Goal: Transaction & Acquisition: Purchase product/service

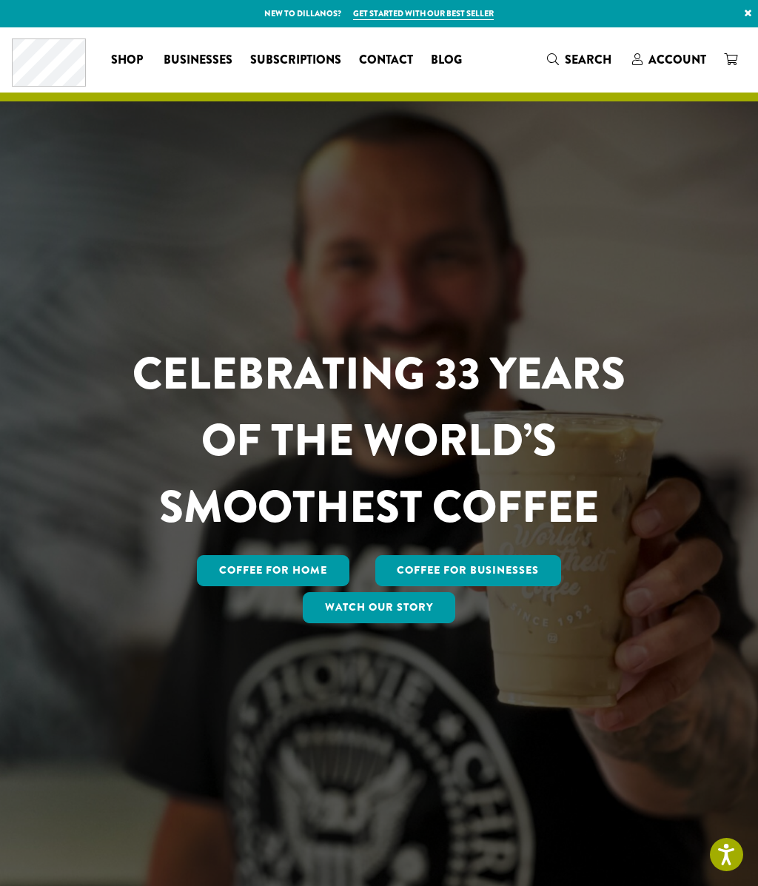
click at [677, 52] on span "Account" at bounding box center [677, 59] width 58 height 17
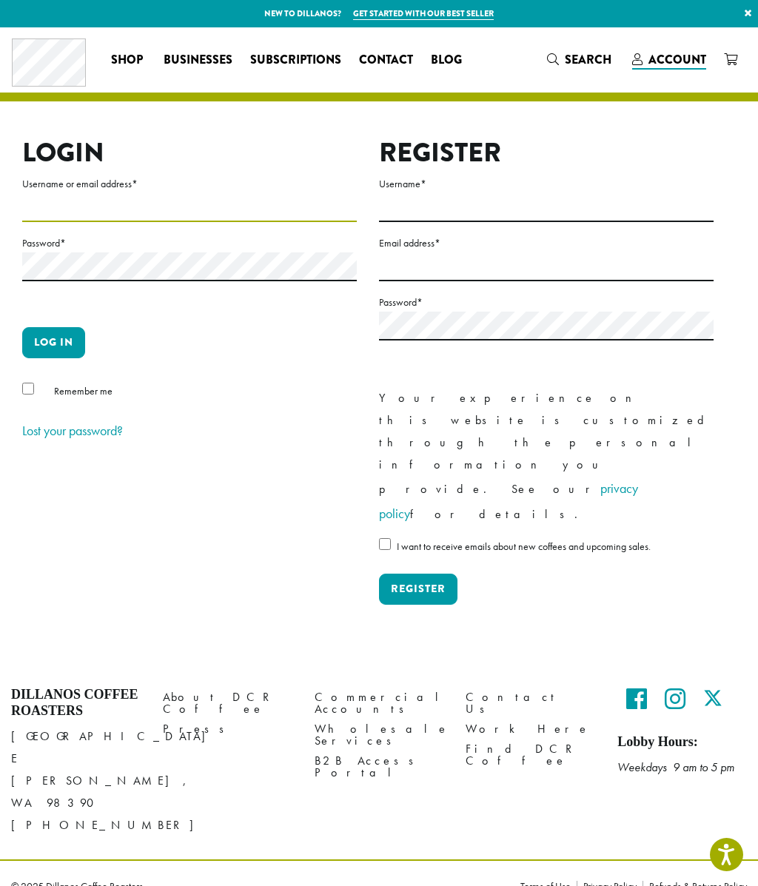
click at [130, 198] on input "Username or email address *" at bounding box center [189, 207] width 334 height 29
type input "**********"
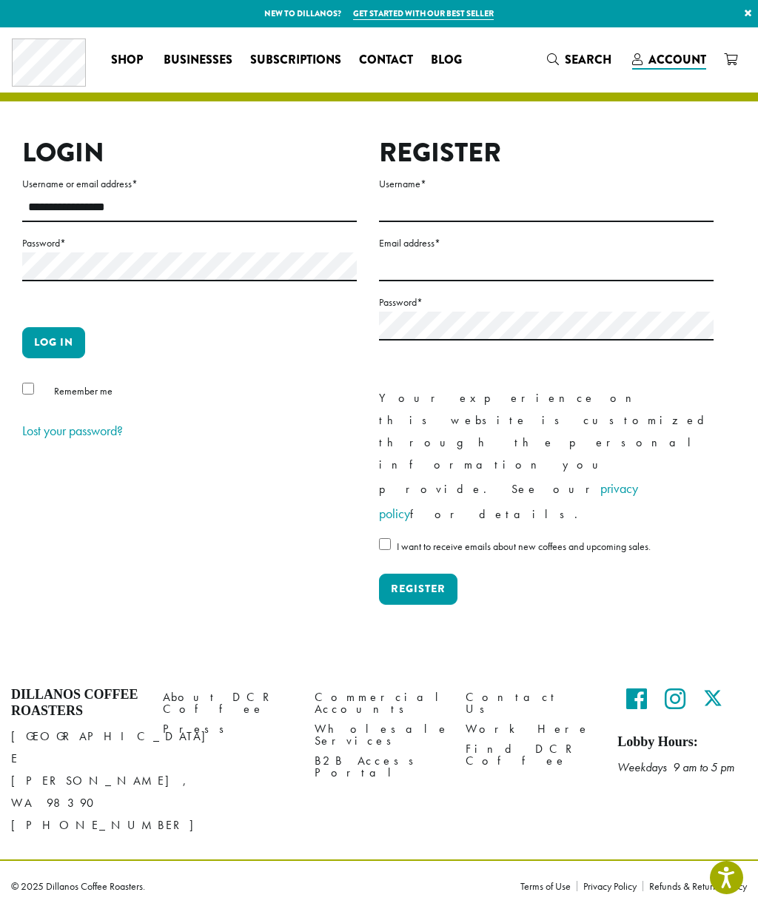
click at [69, 338] on button "Log in" at bounding box center [53, 342] width 63 height 31
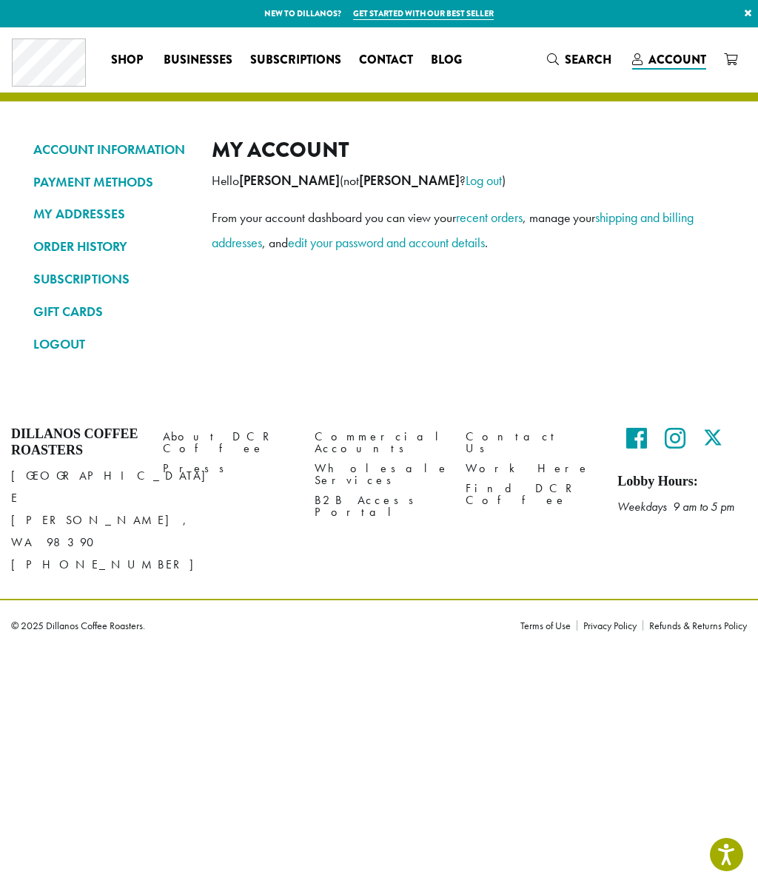
click at [110, 238] on link "ORDER HISTORY" at bounding box center [111, 246] width 156 height 25
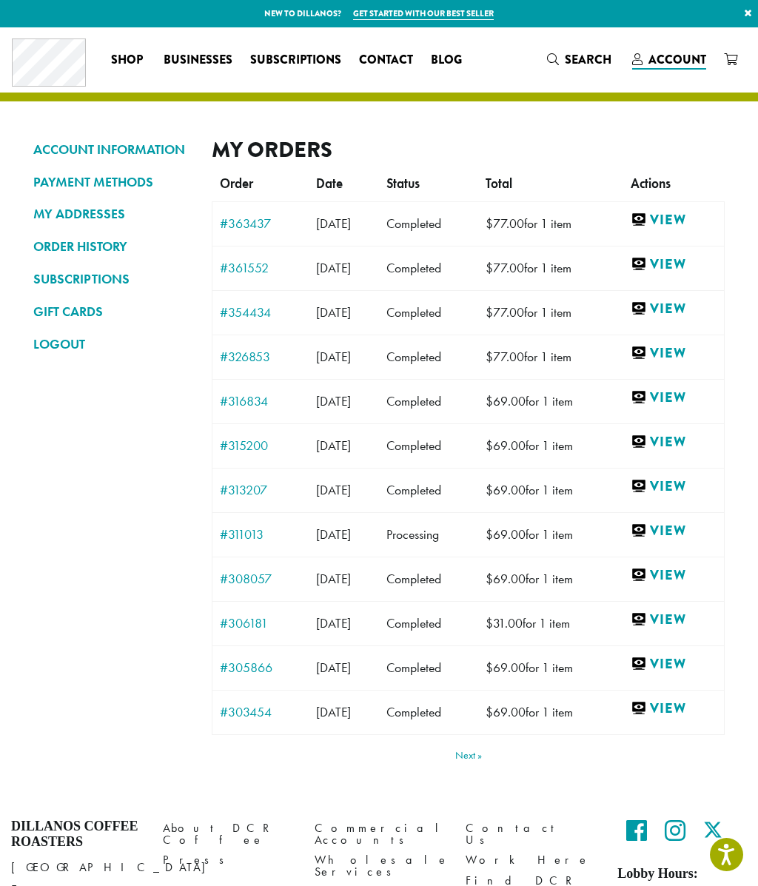
click at [246, 198] on th "Order" at bounding box center [260, 184] width 96 height 33
click at [252, 221] on link "#363437" at bounding box center [260, 223] width 81 height 13
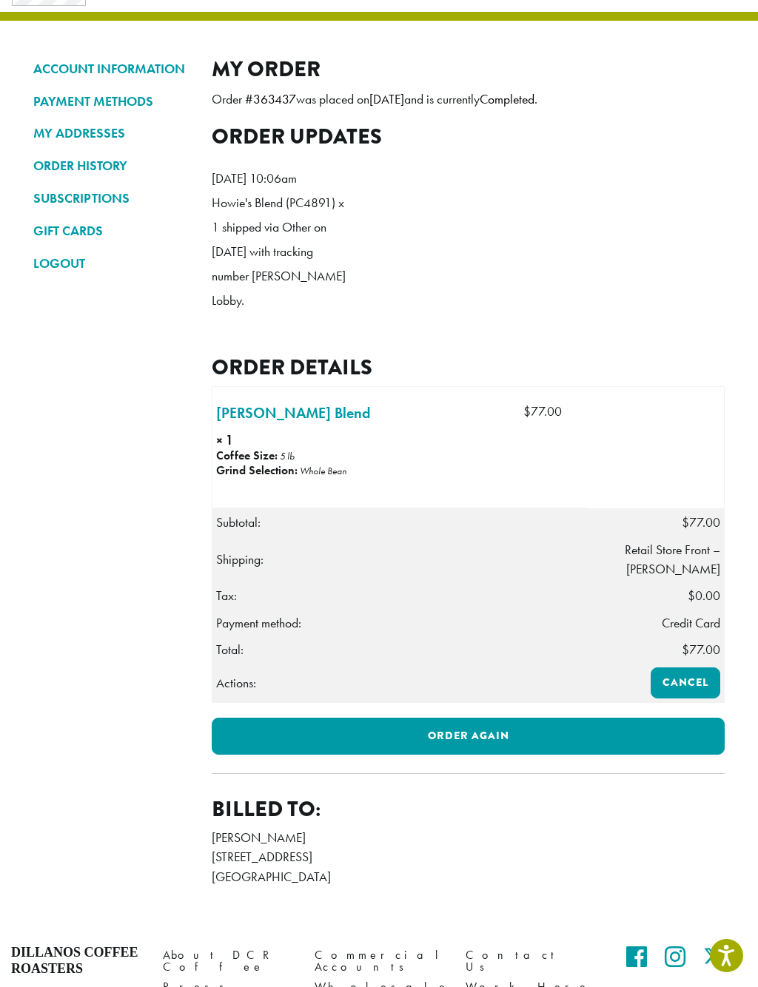
scroll to position [81, 0]
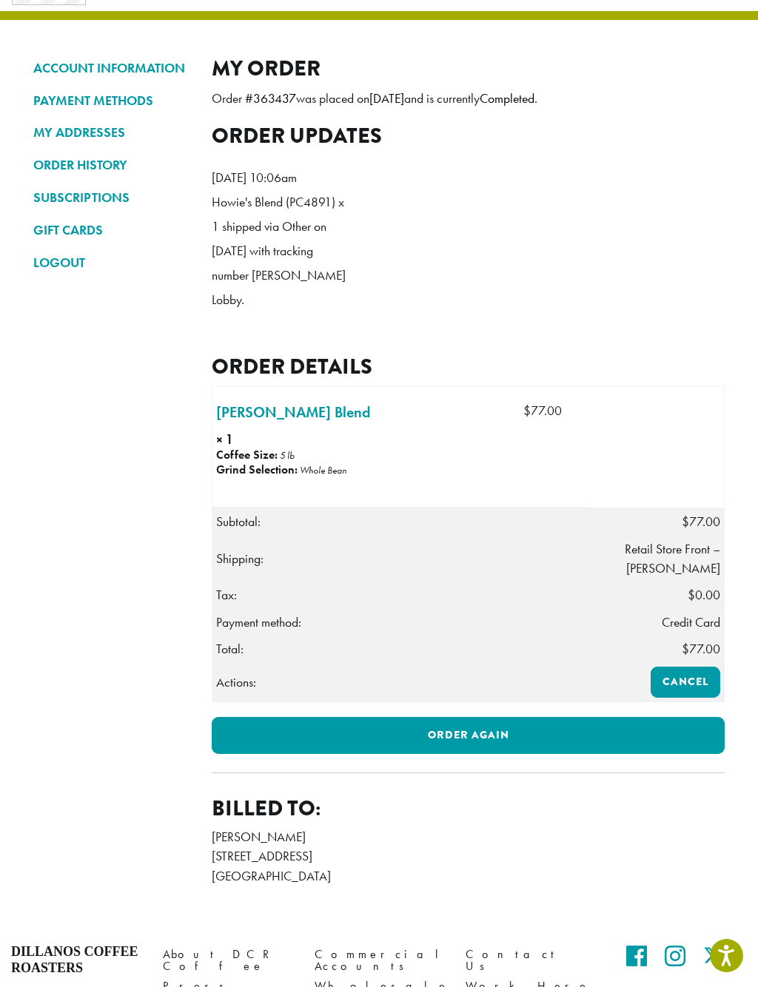
click at [470, 728] on link "Order again" at bounding box center [468, 735] width 513 height 37
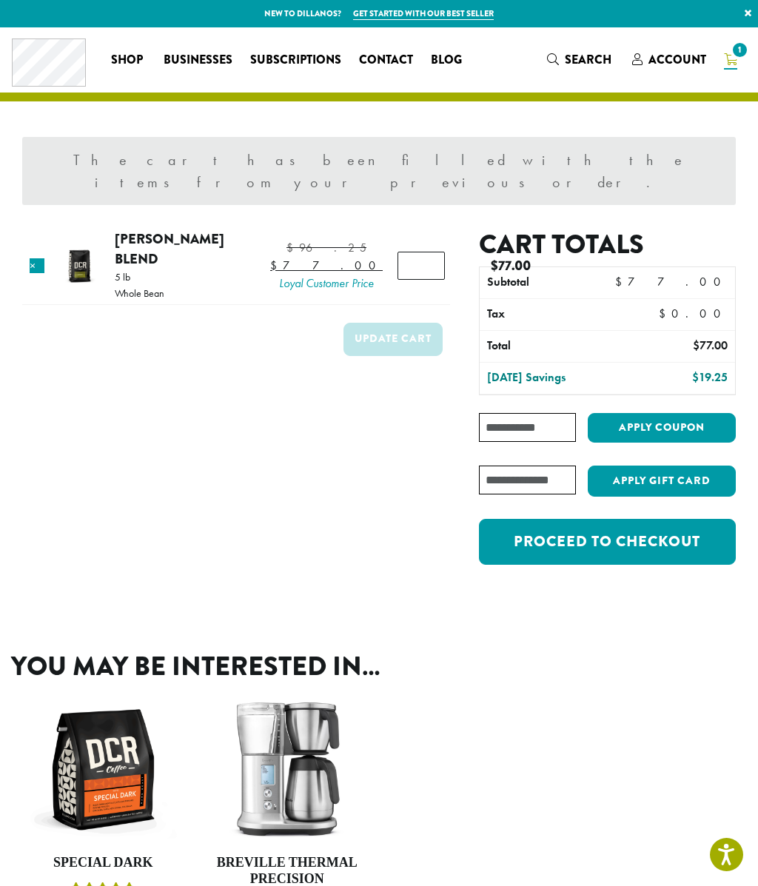
click at [634, 519] on link "Proceed to checkout" at bounding box center [607, 542] width 257 height 46
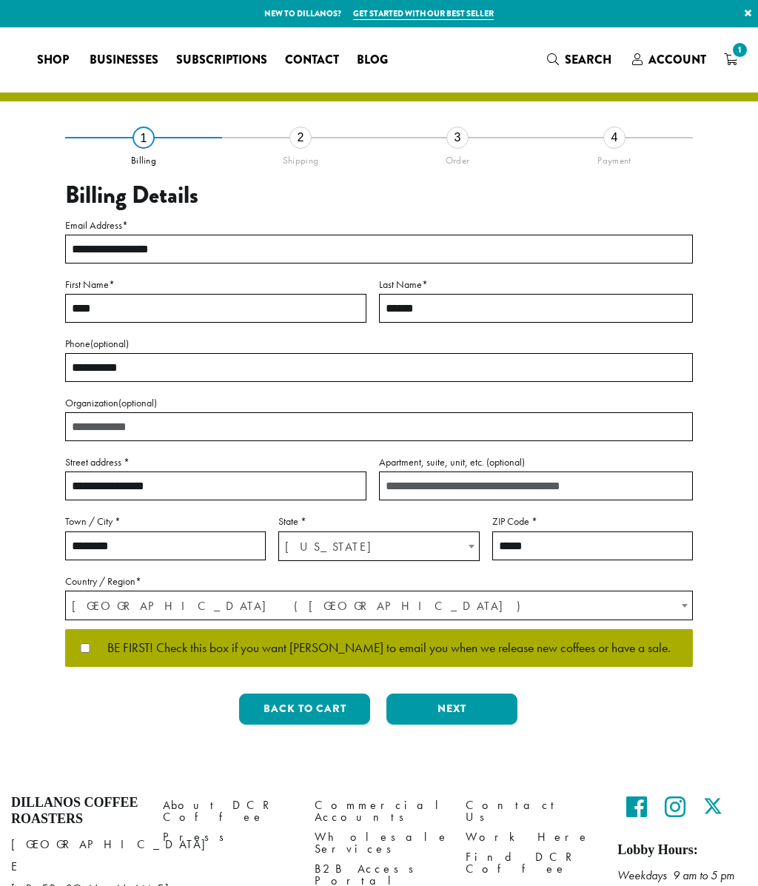
select select "**"
click at [457, 698] on button "Next" at bounding box center [451, 708] width 131 height 31
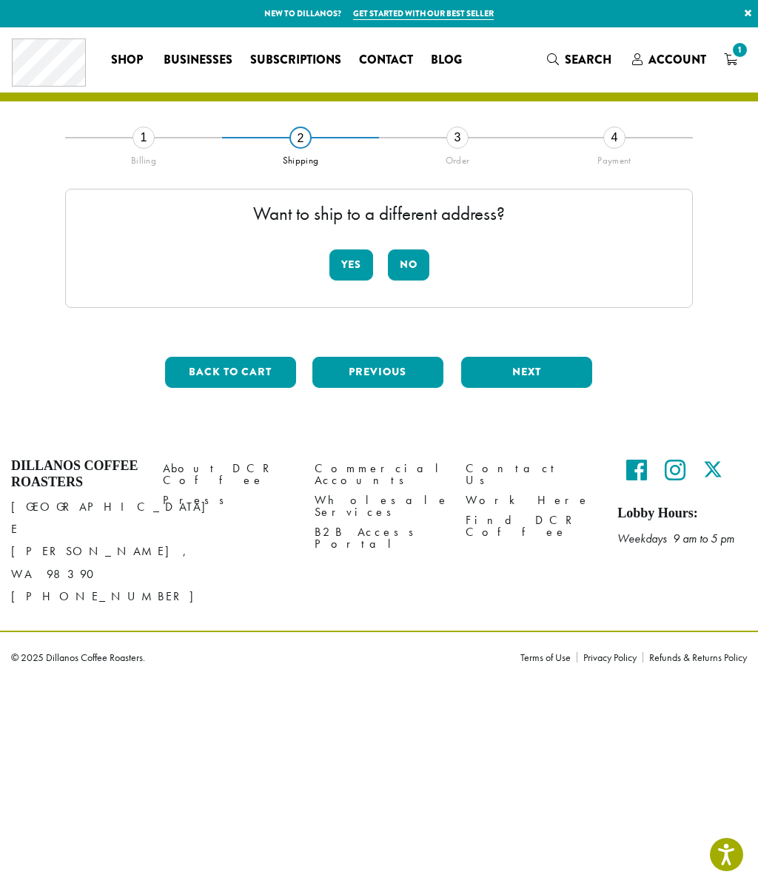
click at [406, 258] on button "No" at bounding box center [408, 264] width 41 height 31
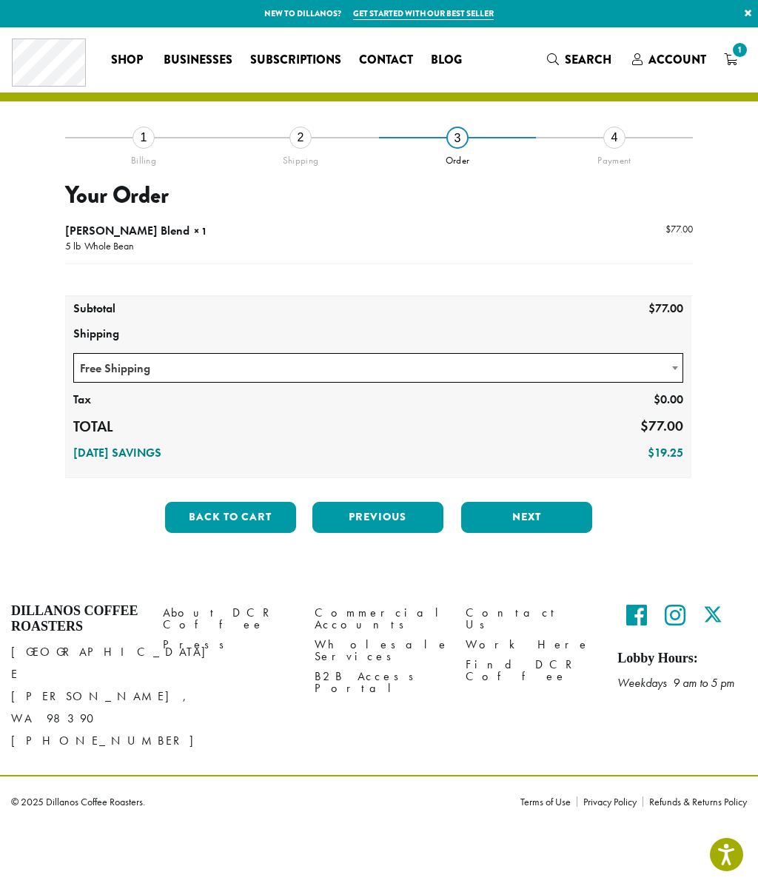
click at [654, 367] on span "Free Shipping" at bounding box center [378, 368] width 608 height 29
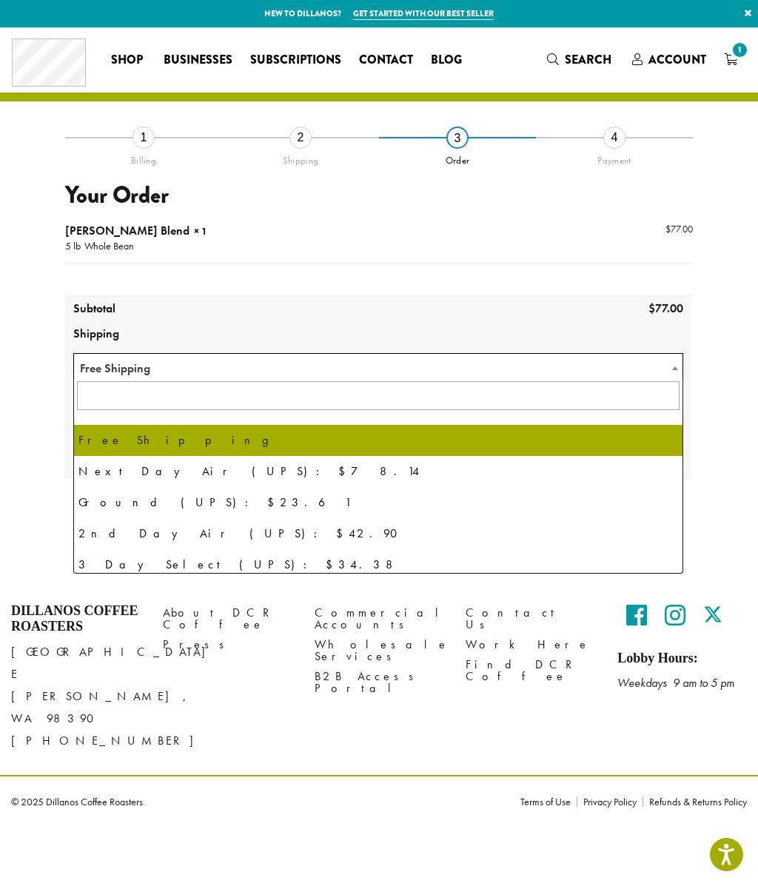
click at [557, 281] on td at bounding box center [614, 279] width 157 height 32
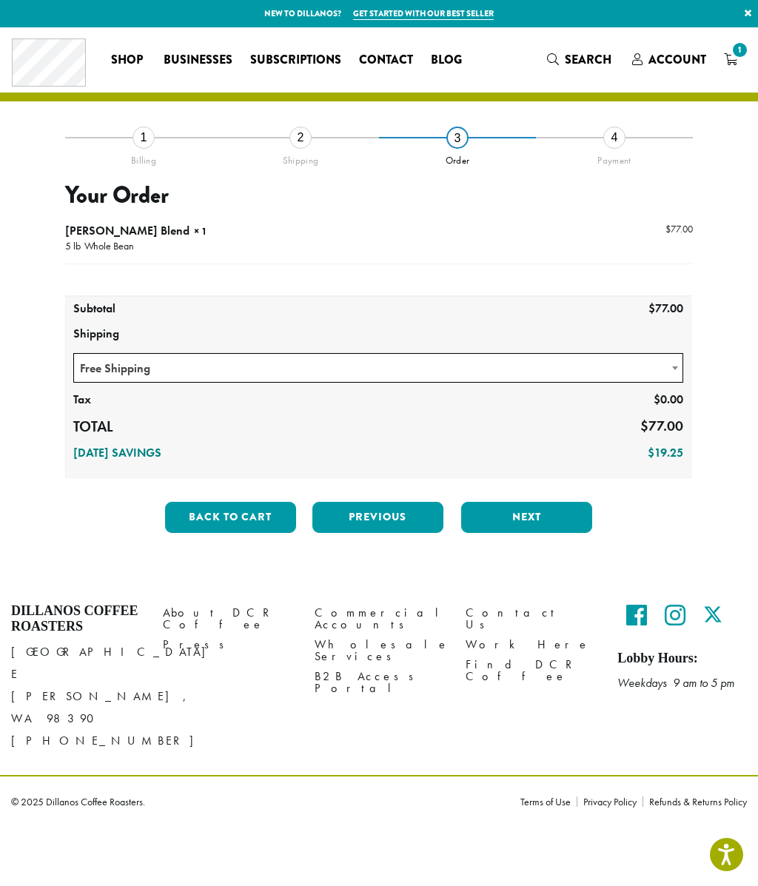
click at [528, 505] on button "Next" at bounding box center [526, 517] width 131 height 31
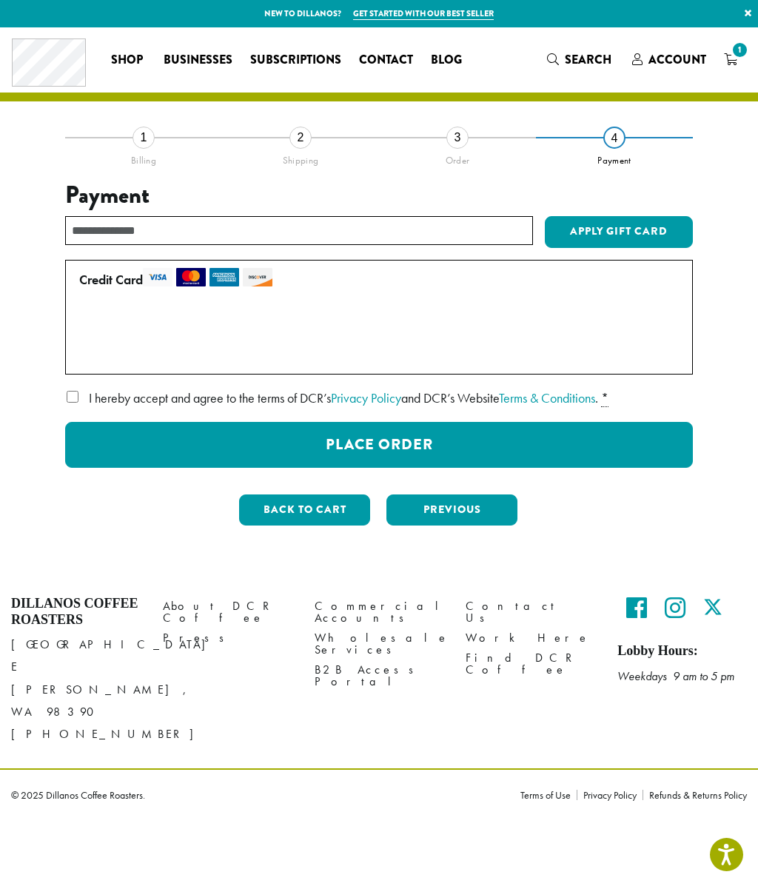
click at [420, 438] on button "Place Order" at bounding box center [379, 445] width 628 height 46
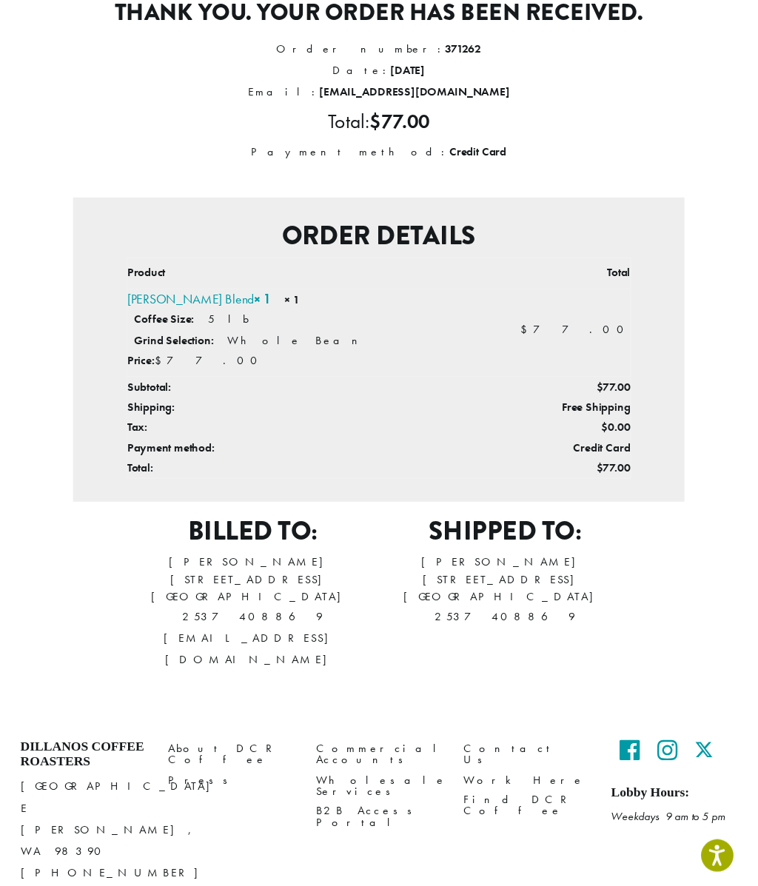
scroll to position [177, 0]
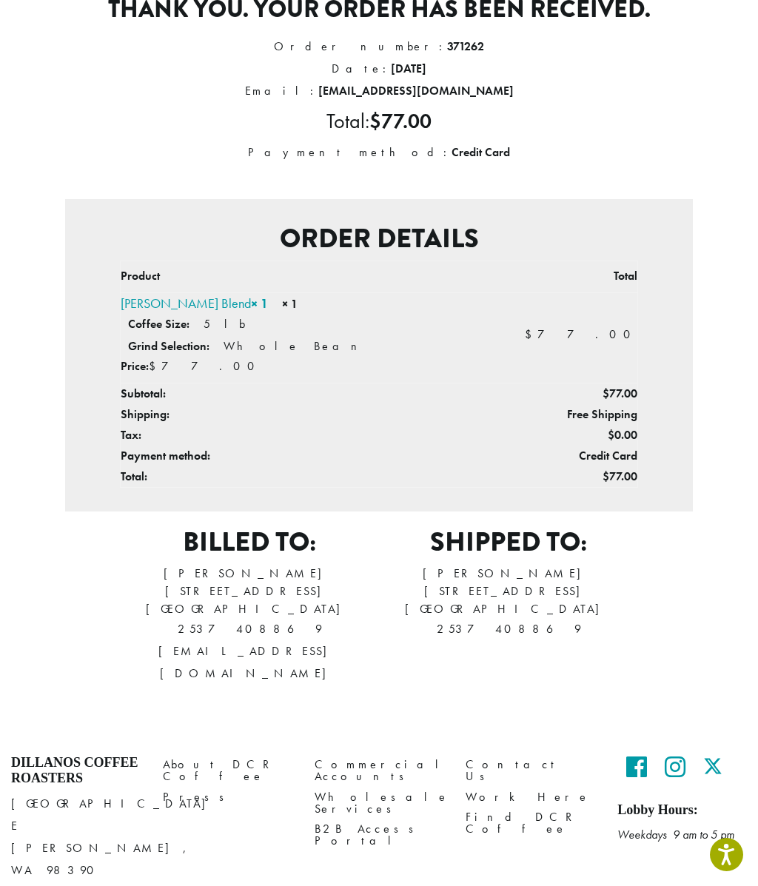
click at [489, 755] on link "Contact Us" at bounding box center [530, 771] width 130 height 32
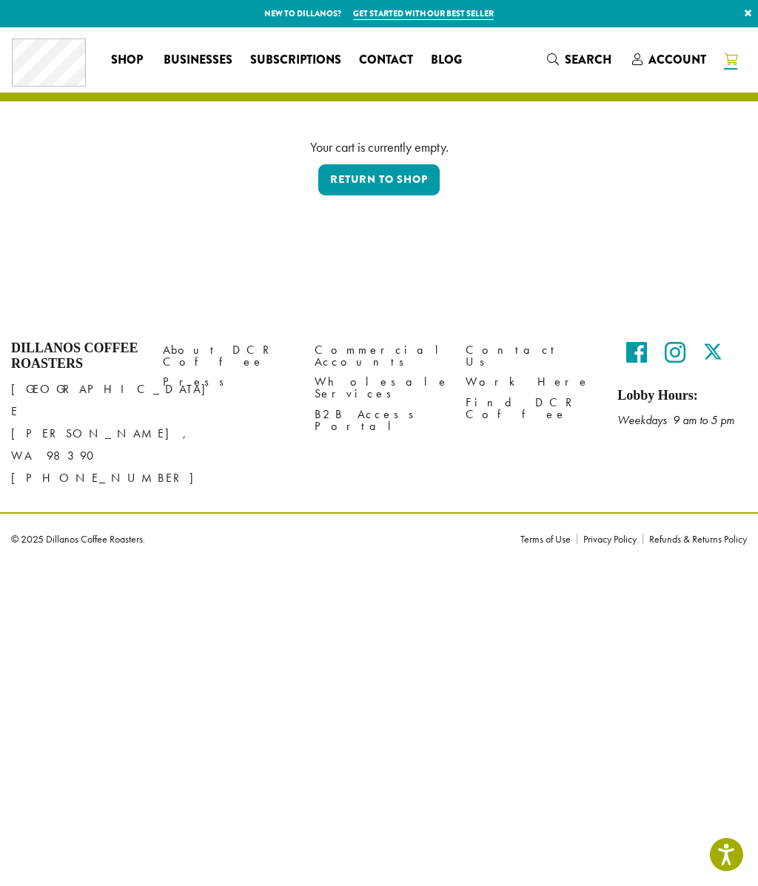
click at [679, 51] on span "Account" at bounding box center [677, 59] width 58 height 17
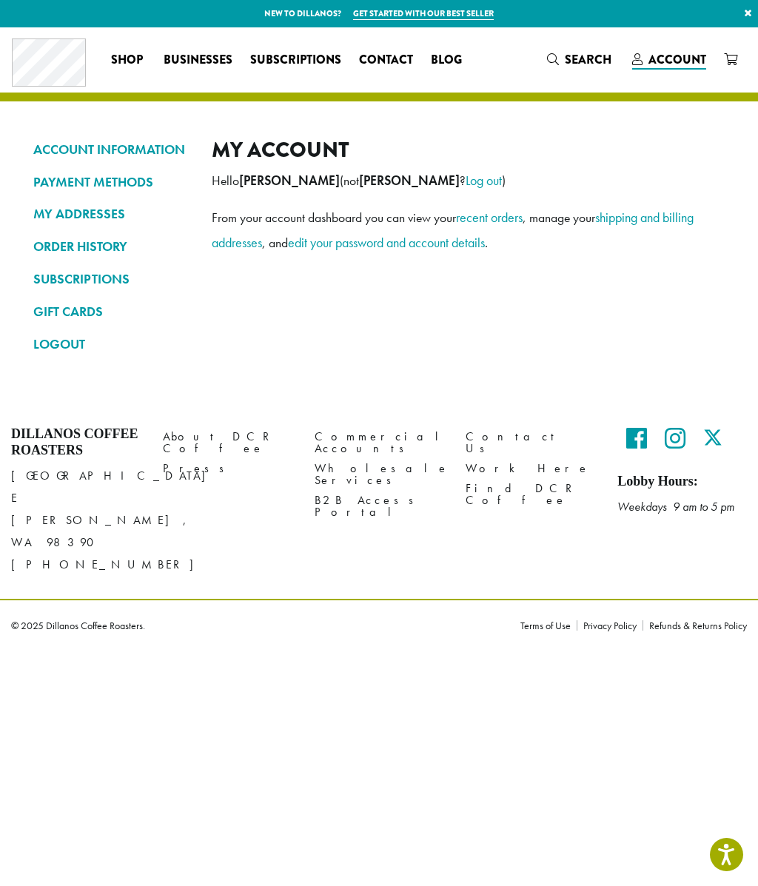
click at [107, 248] on link "ORDER HISTORY" at bounding box center [111, 246] width 156 height 25
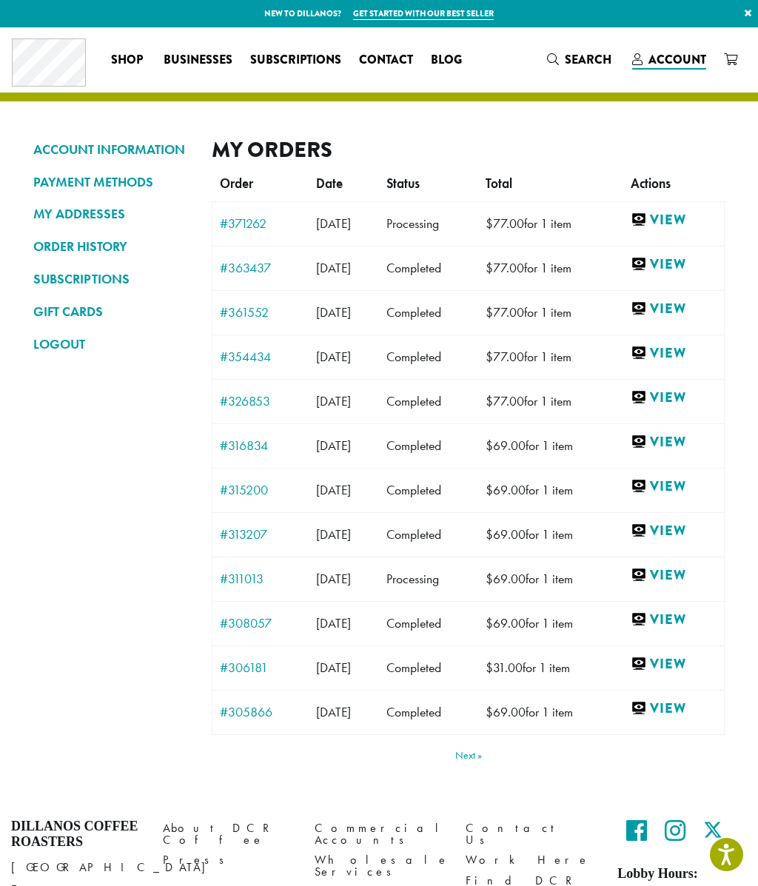
click at [255, 217] on link "#371262" at bounding box center [260, 223] width 81 height 13
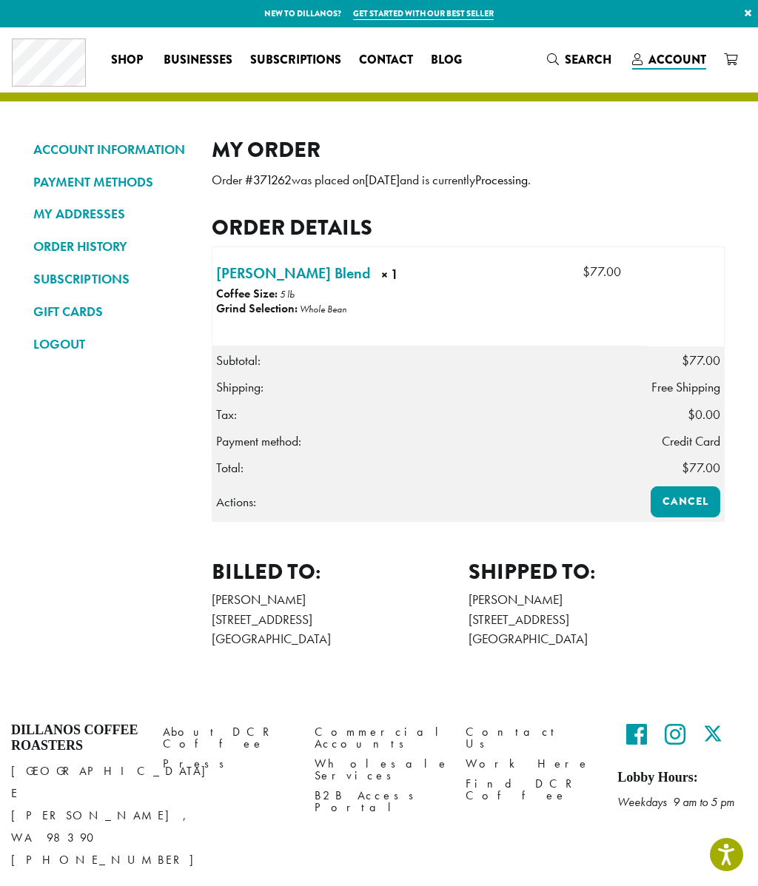
click at [254, 167] on div "My Order Order # 371262 was placed on September 24, 2025 and is currently Proce…" at bounding box center [468, 400] width 513 height 527
click at [278, 172] on mark "371262" at bounding box center [272, 180] width 38 height 16
click at [252, 166] on div "My Order Order # 371262 was placed on September 24, 2025 and is currently Proce…" at bounding box center [468, 400] width 513 height 527
click at [275, 178] on mark "371262" at bounding box center [272, 180] width 38 height 16
click at [275, 182] on mark "371262" at bounding box center [272, 180] width 38 height 16
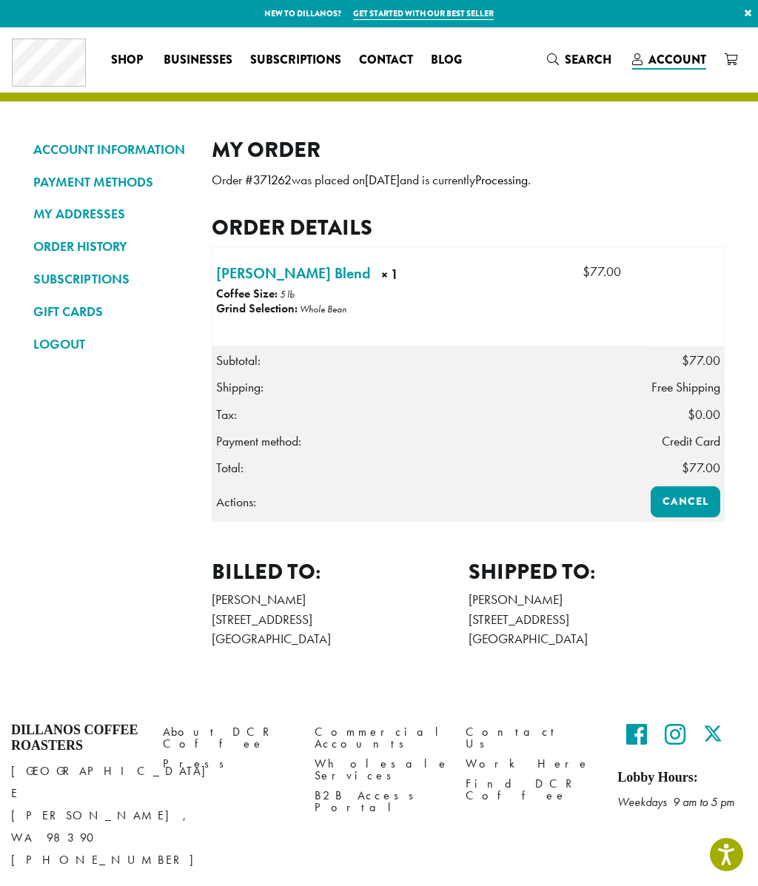
copy p "371262"
click at [493, 731] on link "Contact Us" at bounding box center [530, 738] width 130 height 32
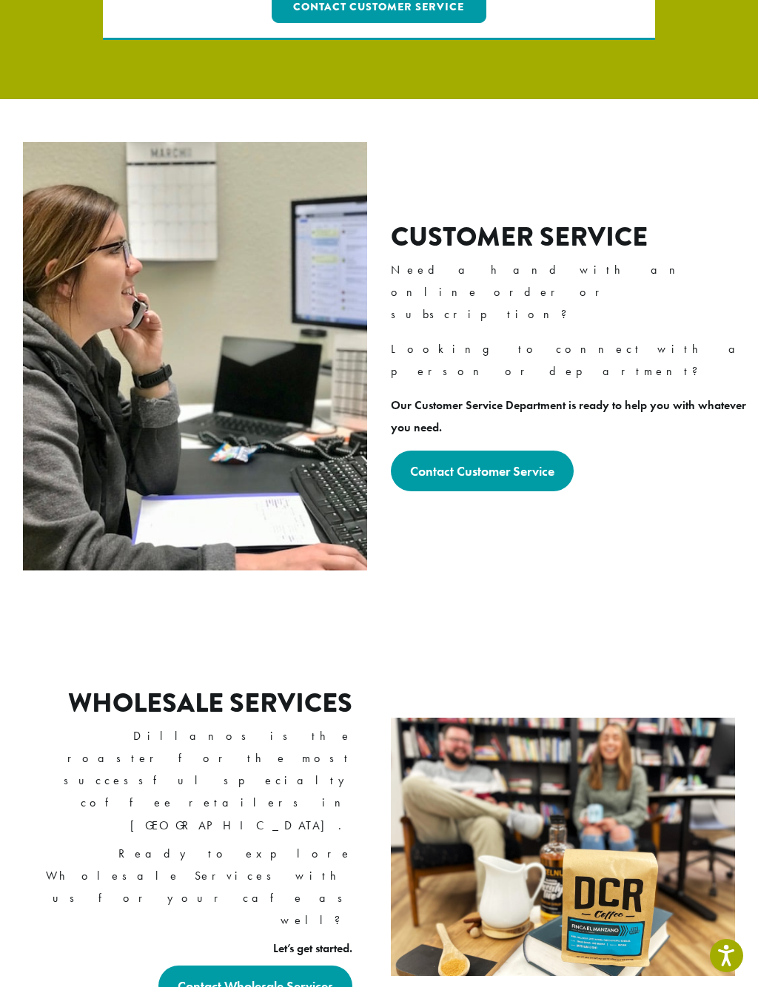
scroll to position [343, 0]
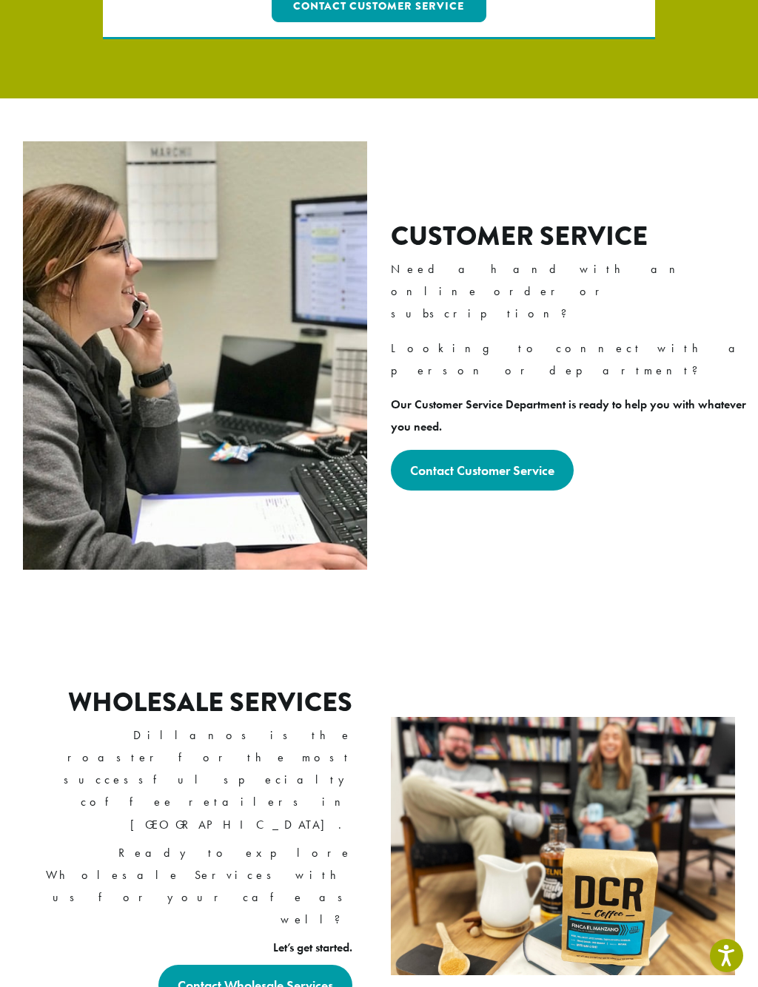
click at [497, 450] on link "Contact Customer Service" at bounding box center [482, 470] width 183 height 41
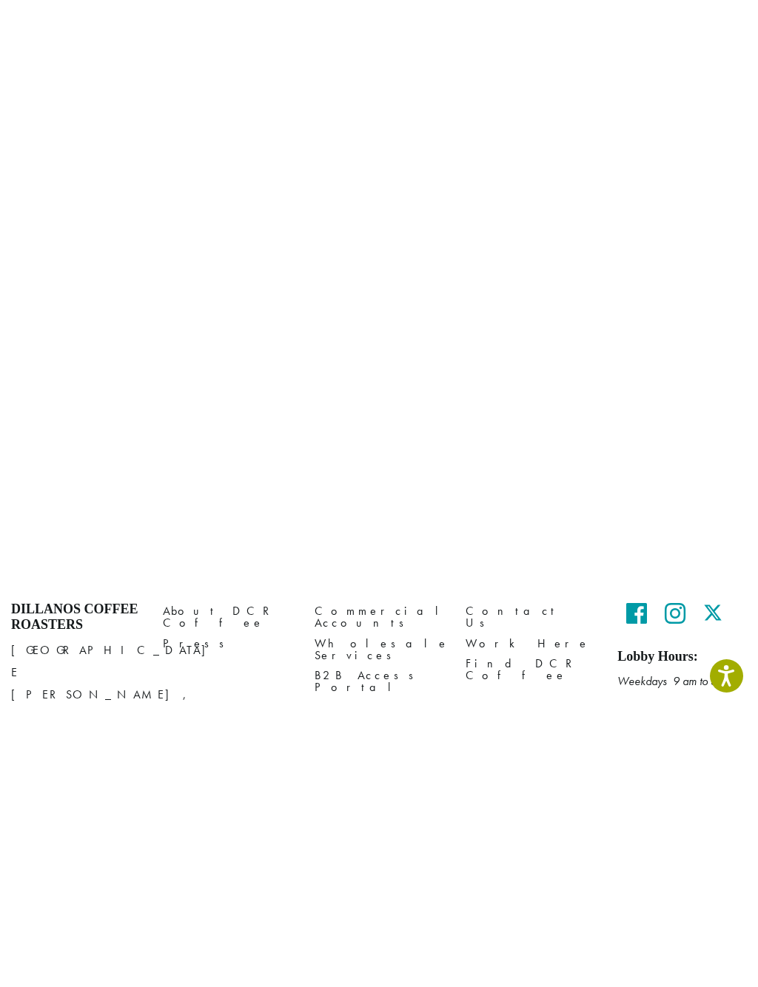
scroll to position [275, 0]
